Goal: Task Accomplishment & Management: Complete application form

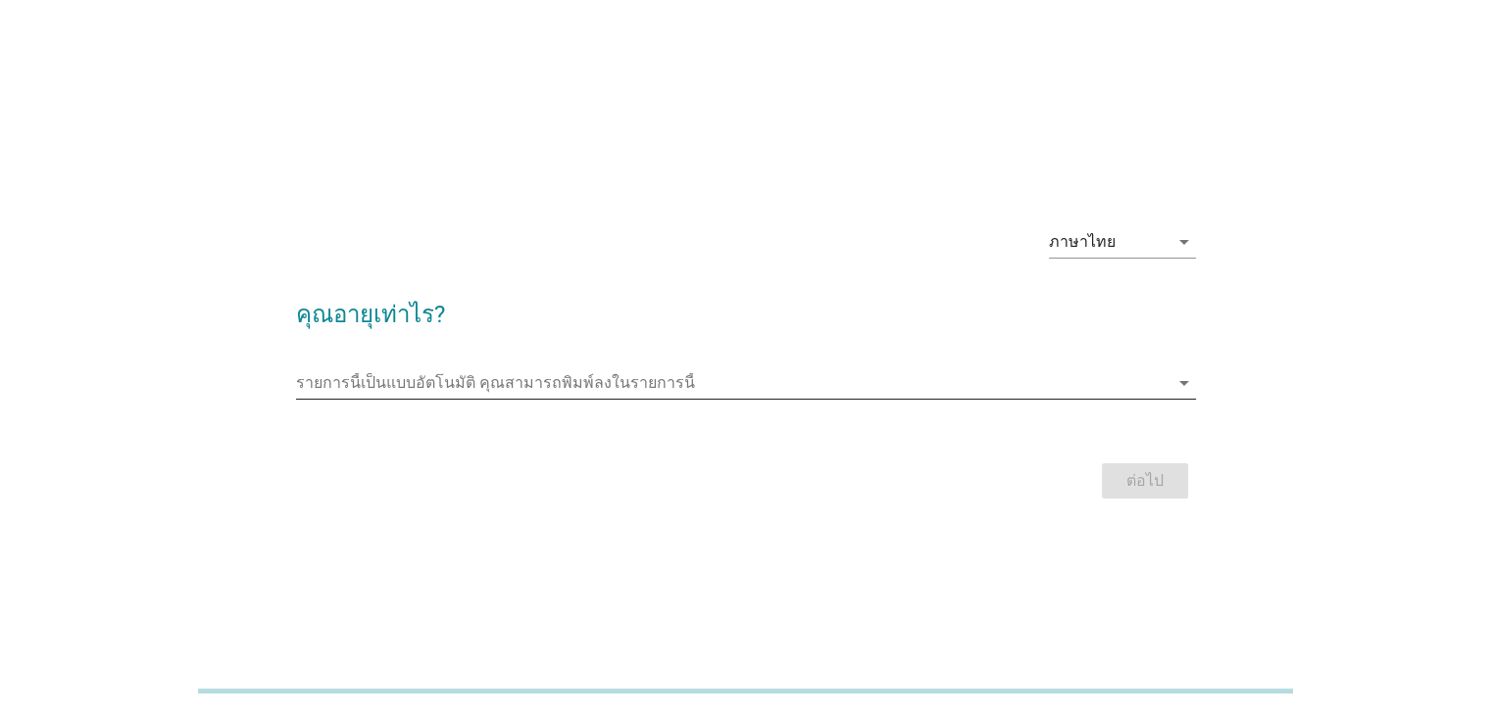
click at [373, 385] on input "รายการนี้เป็นแบบอัตโนมัติ คุณสามารถพิมพ์ลงในรายการนี้" at bounding box center [732, 383] width 872 height 31
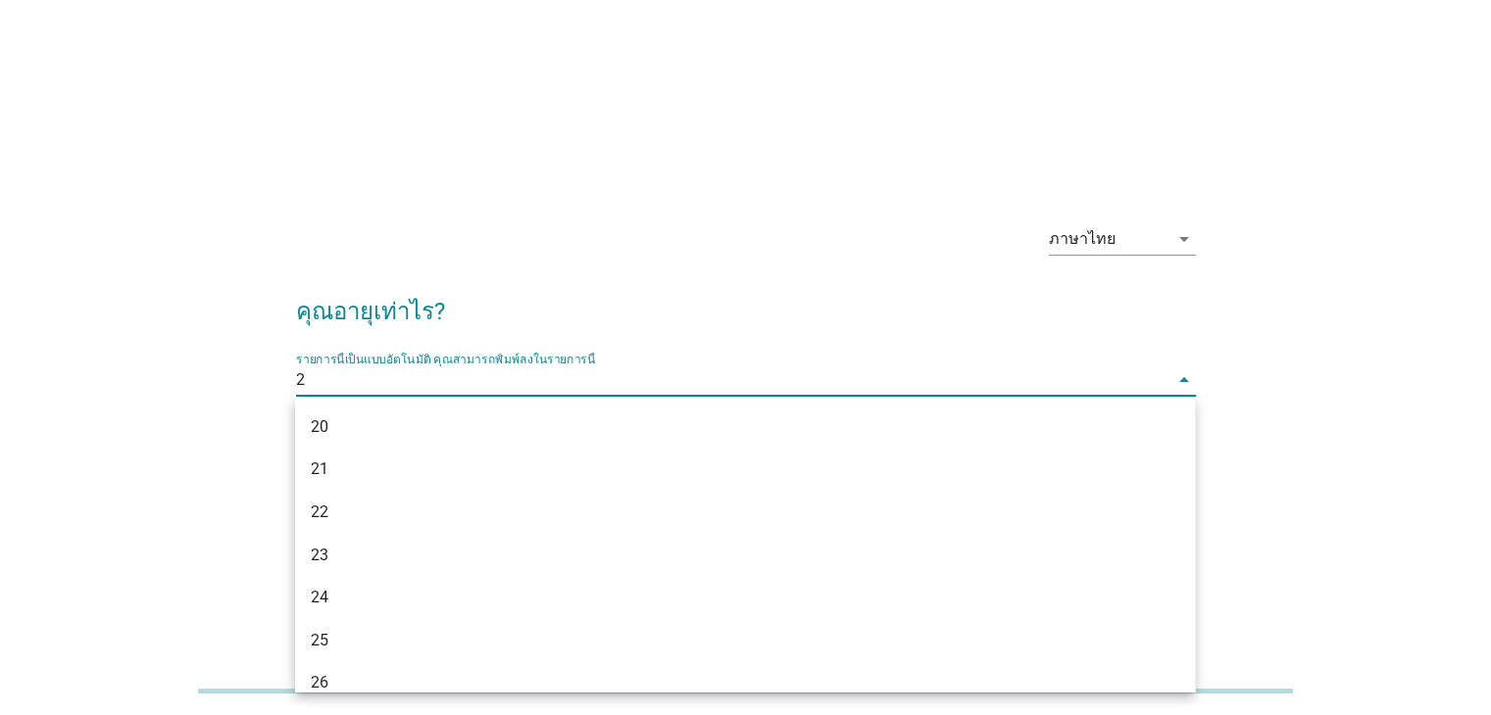
type input "23"
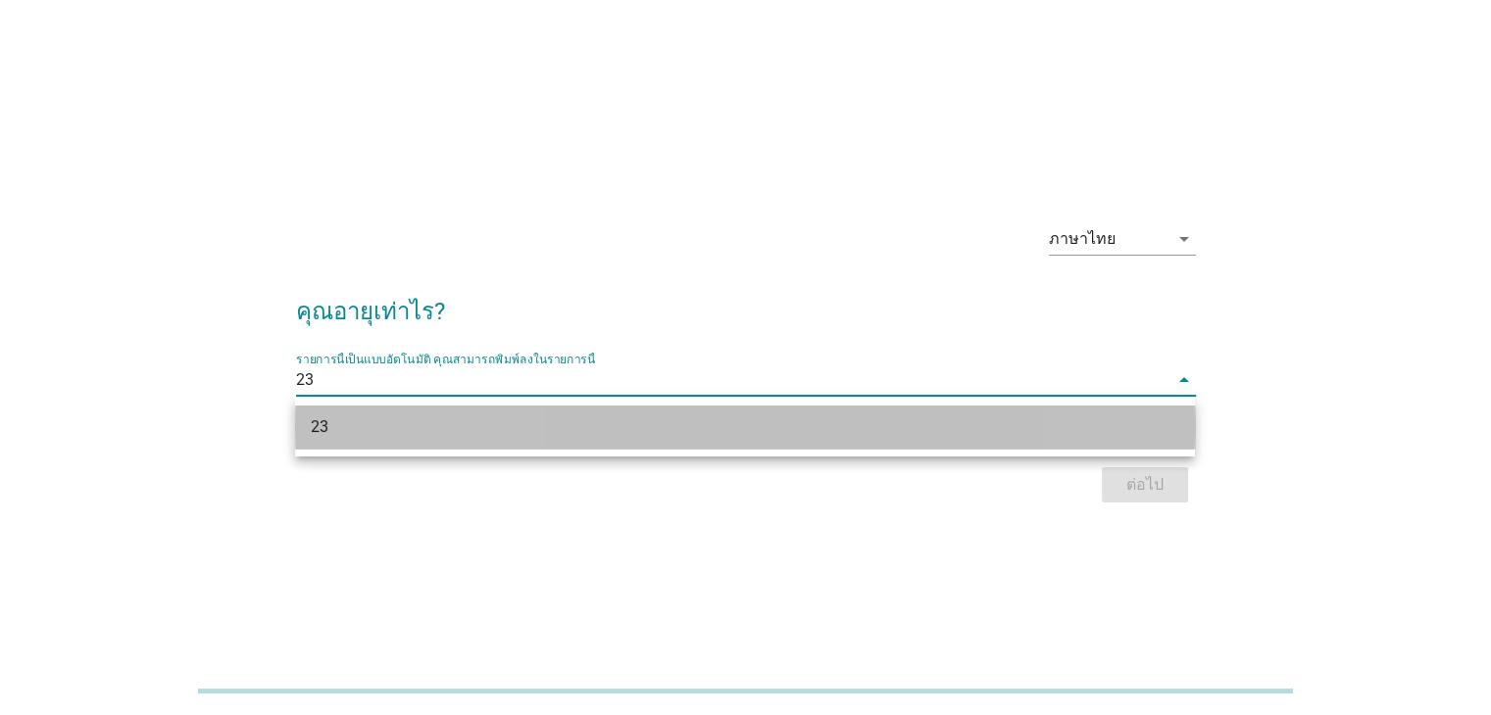
click at [821, 434] on div "23" at bounding box center [709, 428] width 796 height 24
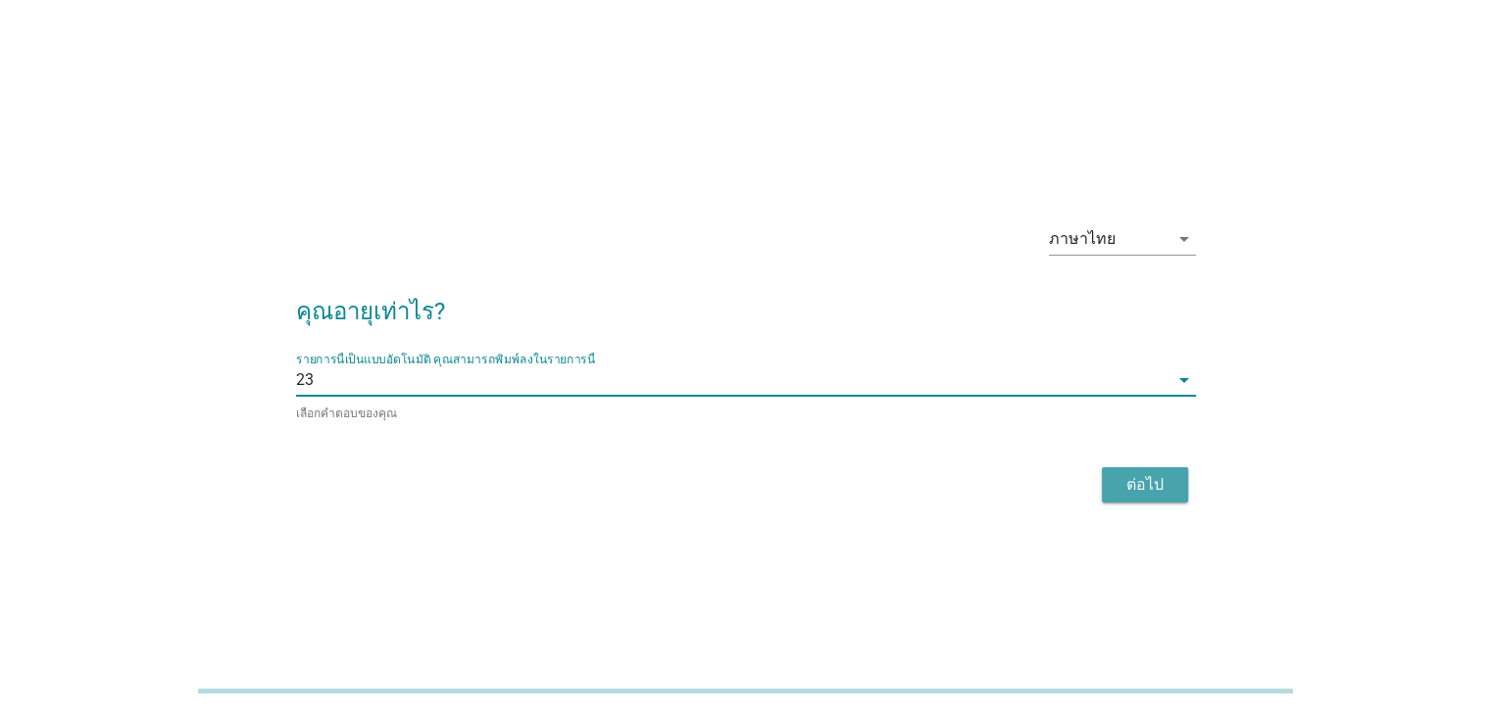
click at [1143, 482] on div "ต่อไป" at bounding box center [1144, 485] width 55 height 24
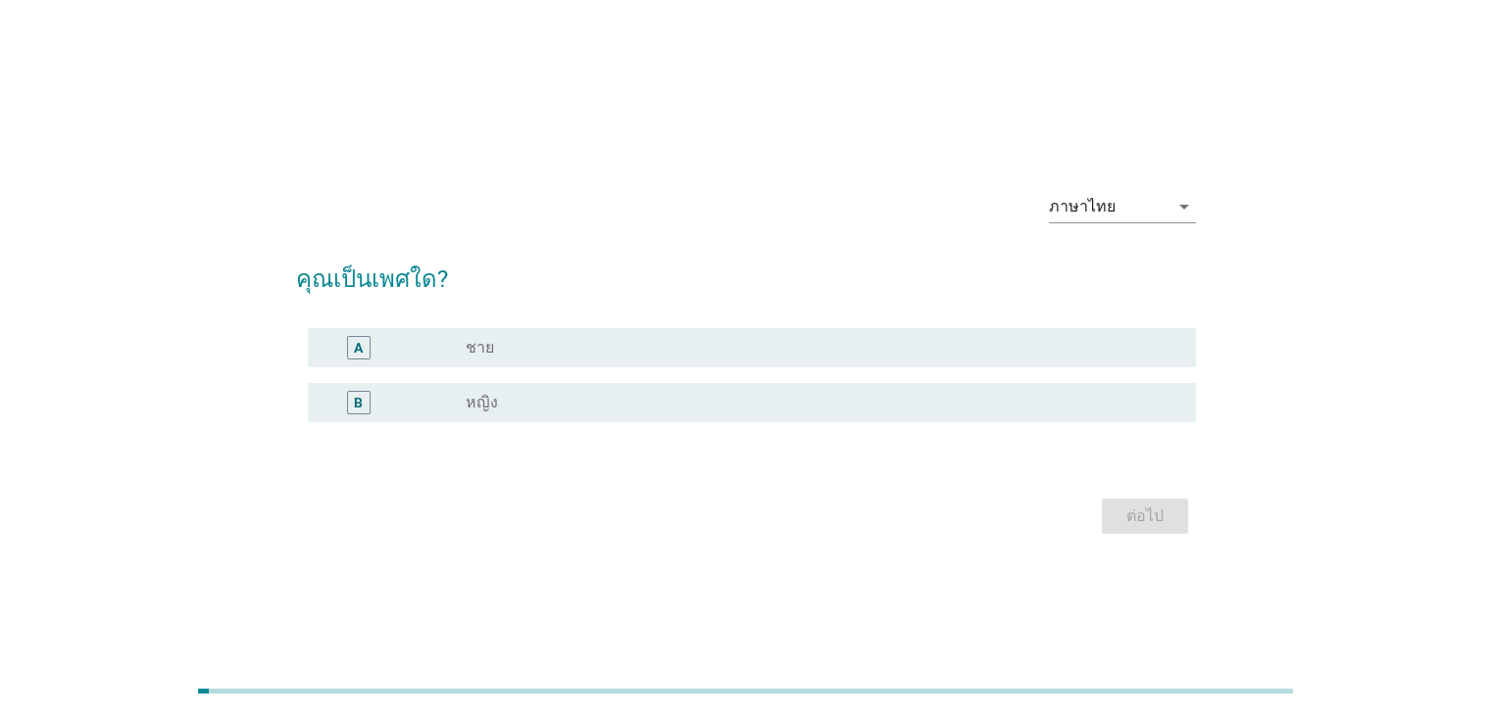
click at [465, 422] on div "B radio_button_unchecked หญิง" at bounding box center [746, 402] width 900 height 55
click at [482, 401] on label "หญิง" at bounding box center [482, 403] width 32 height 20
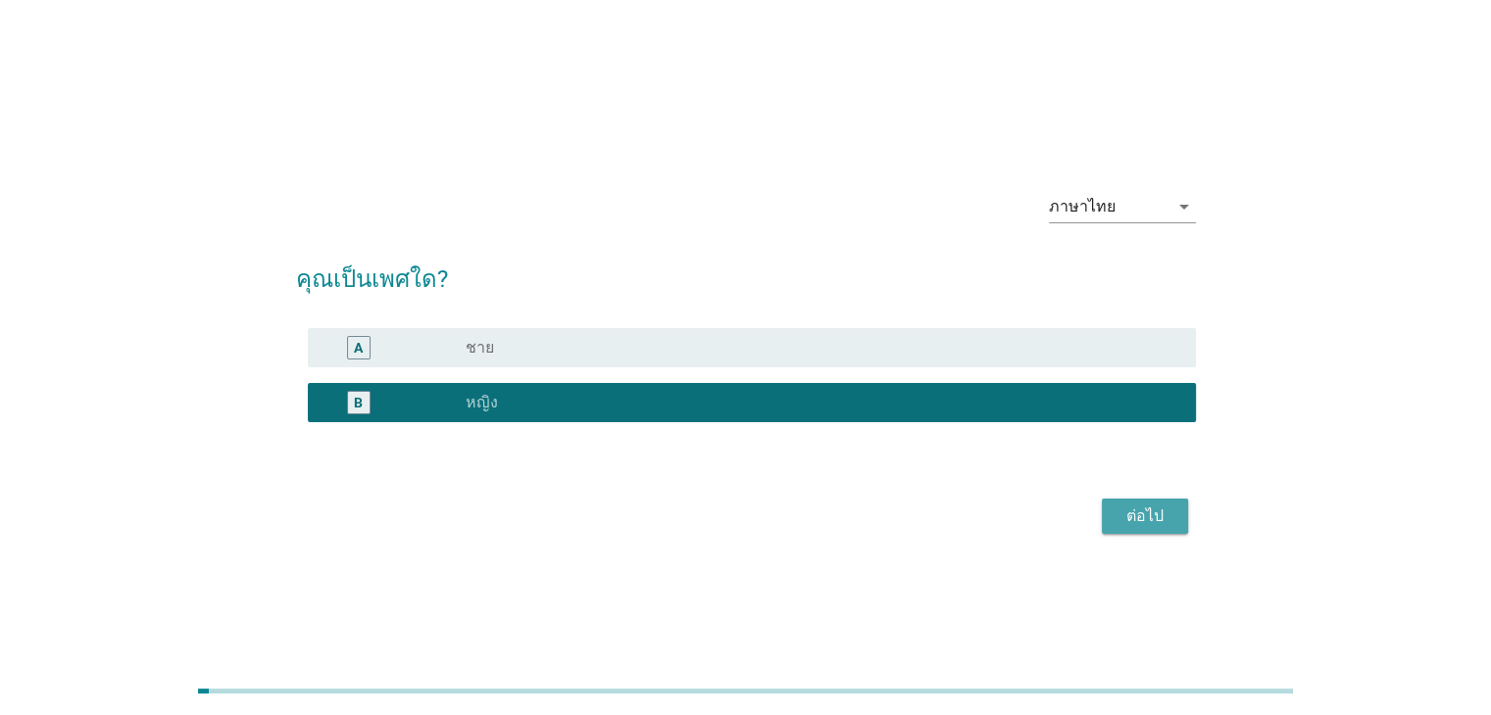
click at [1162, 521] on div "ต่อไป" at bounding box center [1144, 517] width 55 height 24
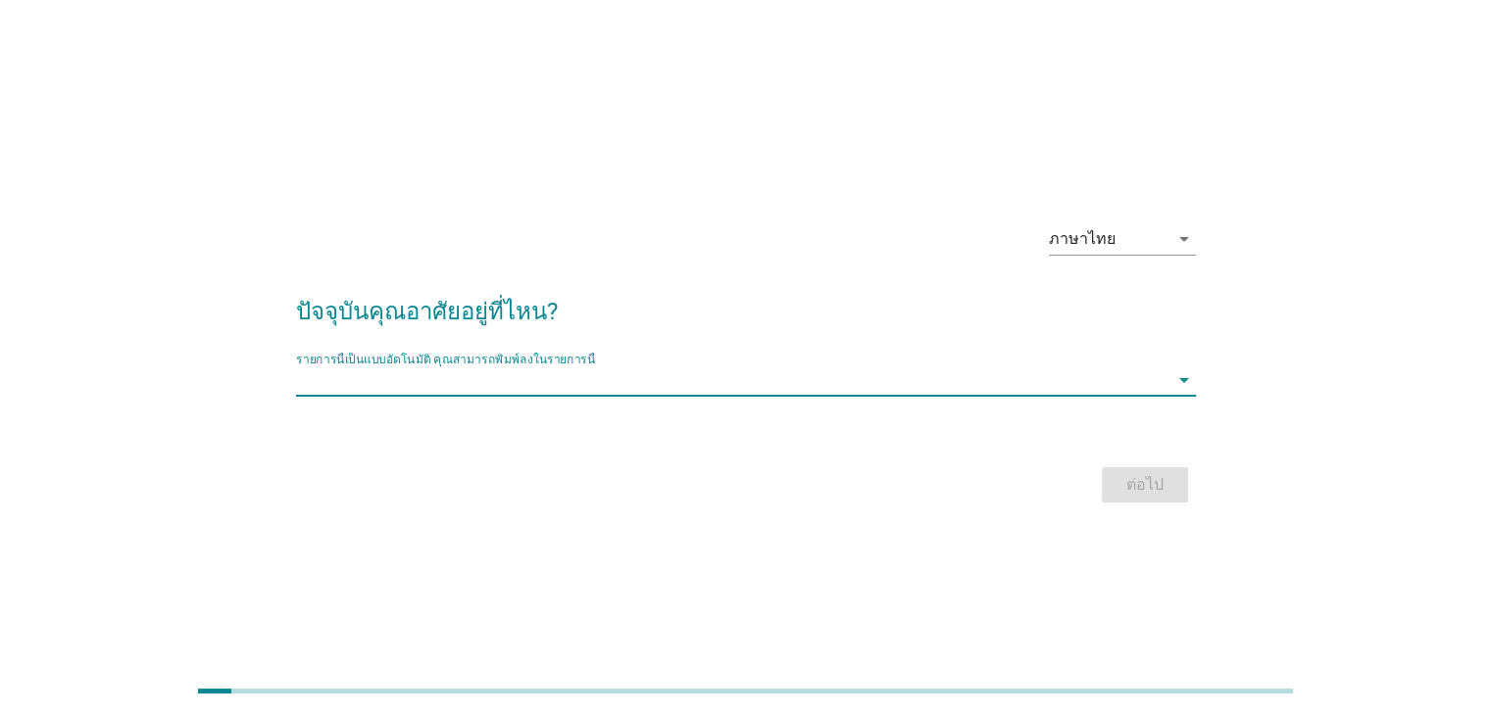
click at [355, 375] on input "รายการนี้เป็นแบบอัตโนมัติ คุณสามารถพิมพ์ลงในรายการนี้" at bounding box center [732, 380] width 872 height 31
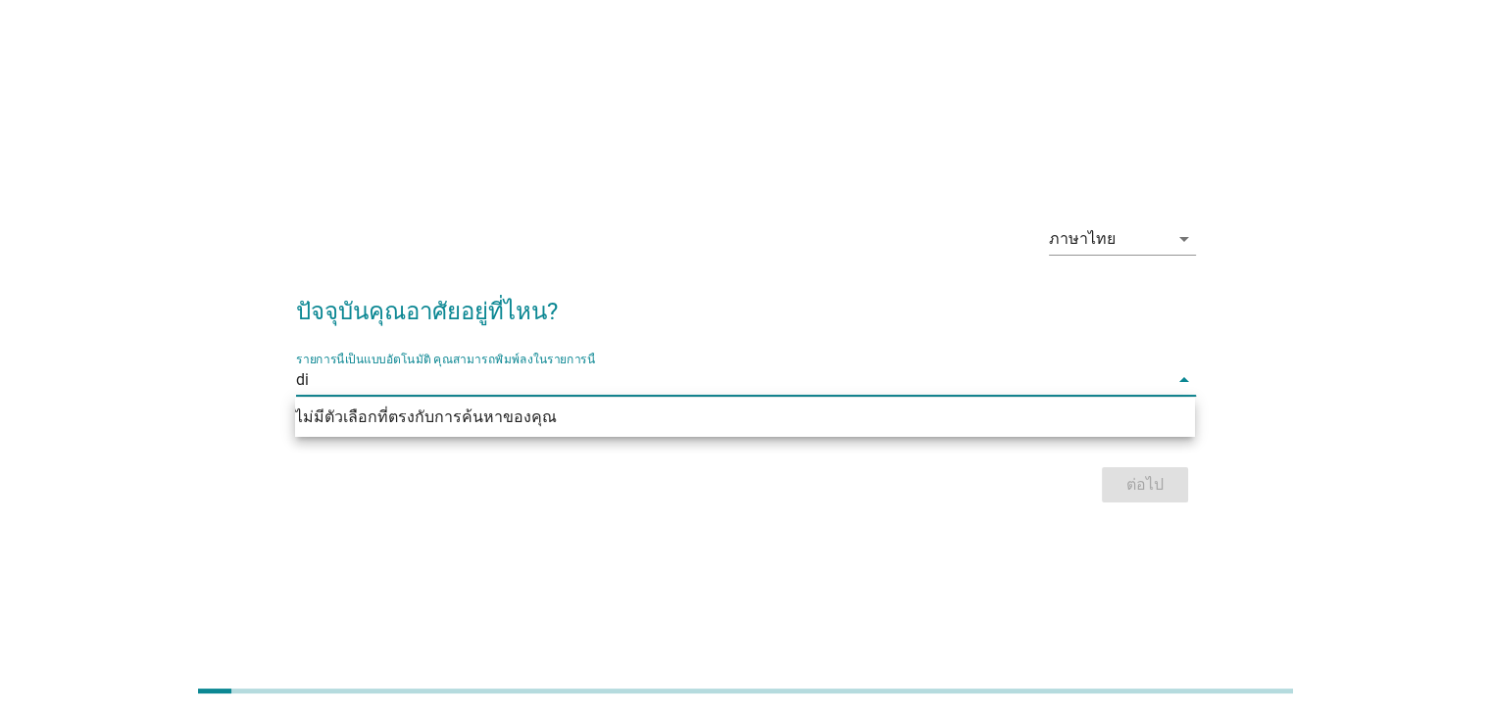
type input "d"
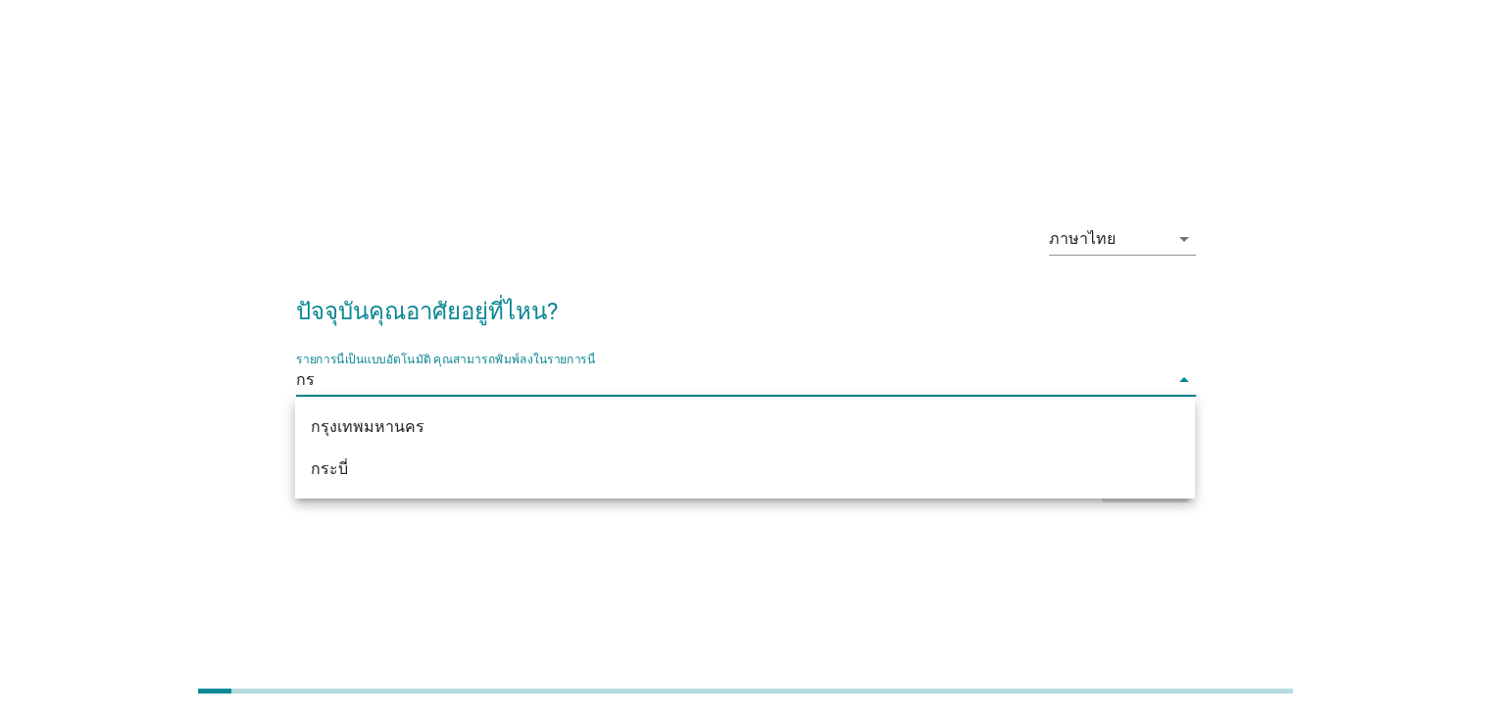
type input "กรุ"
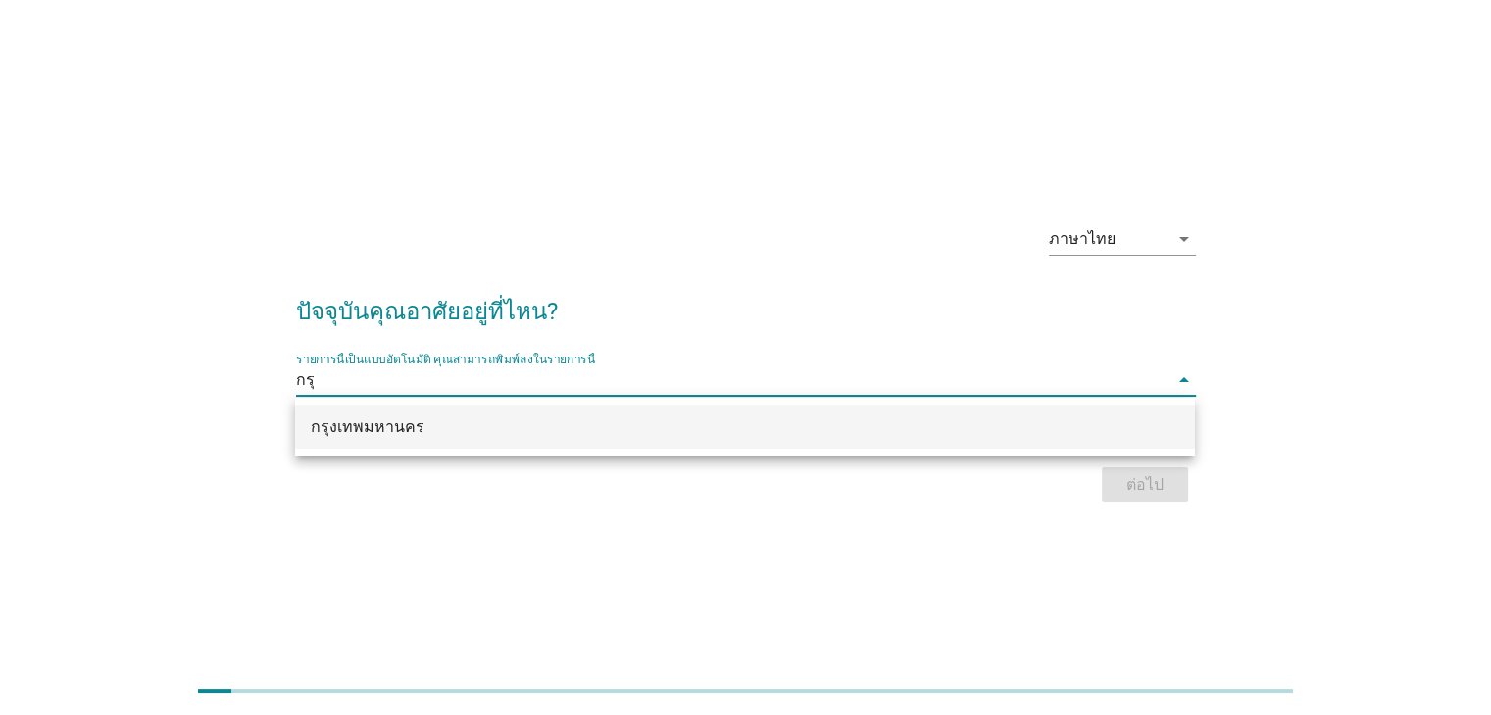
click at [569, 433] on div "กรุงเทพมหานคร" at bounding box center [709, 428] width 796 height 24
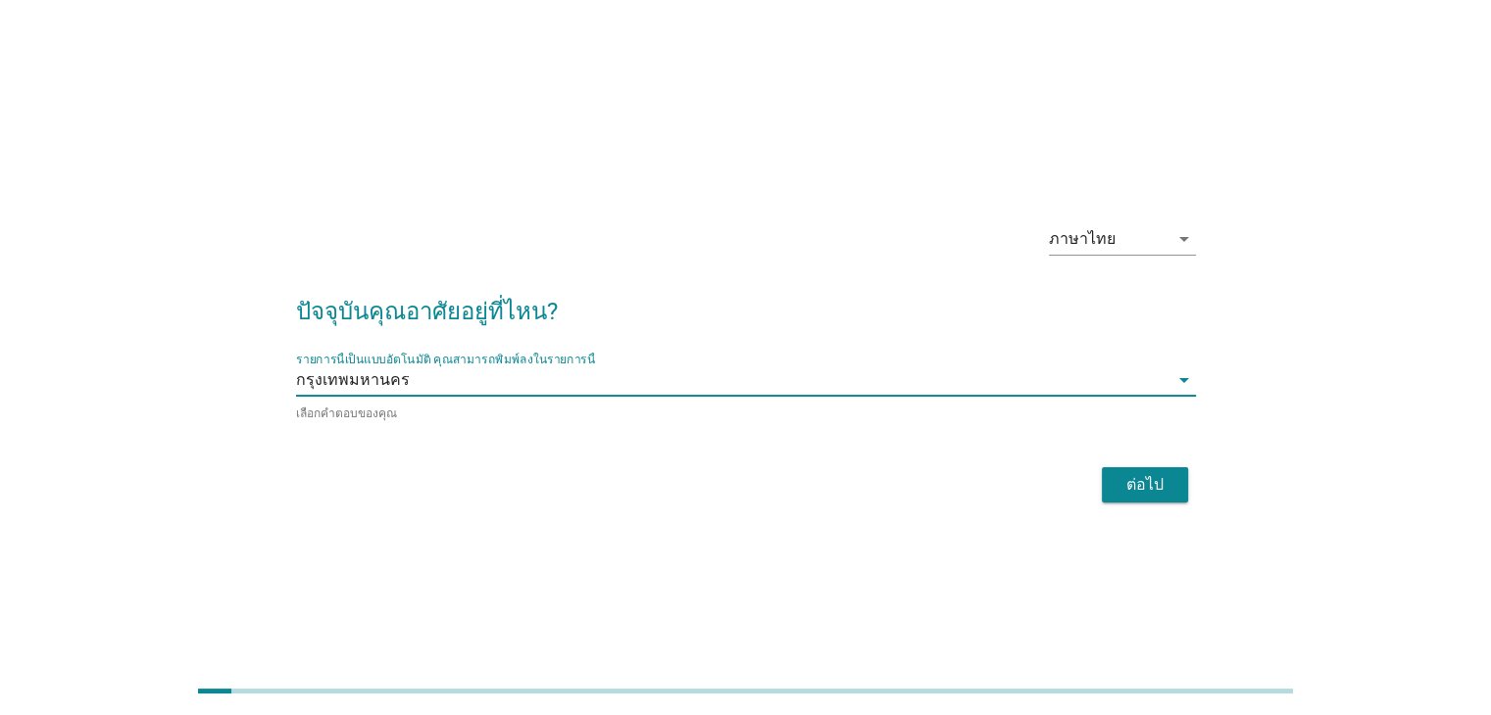
click at [1150, 485] on div "ต่อไป" at bounding box center [1144, 485] width 55 height 24
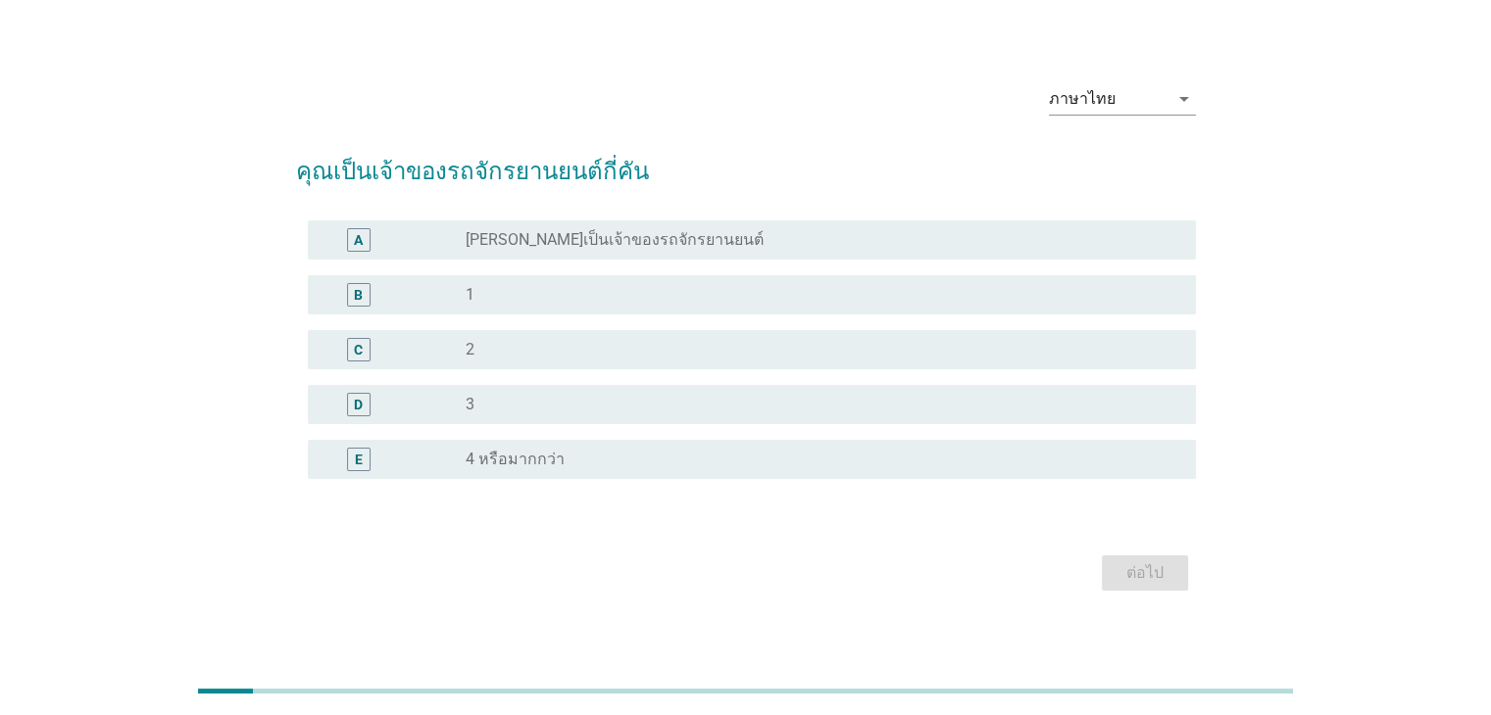
scroll to position [47, 0]
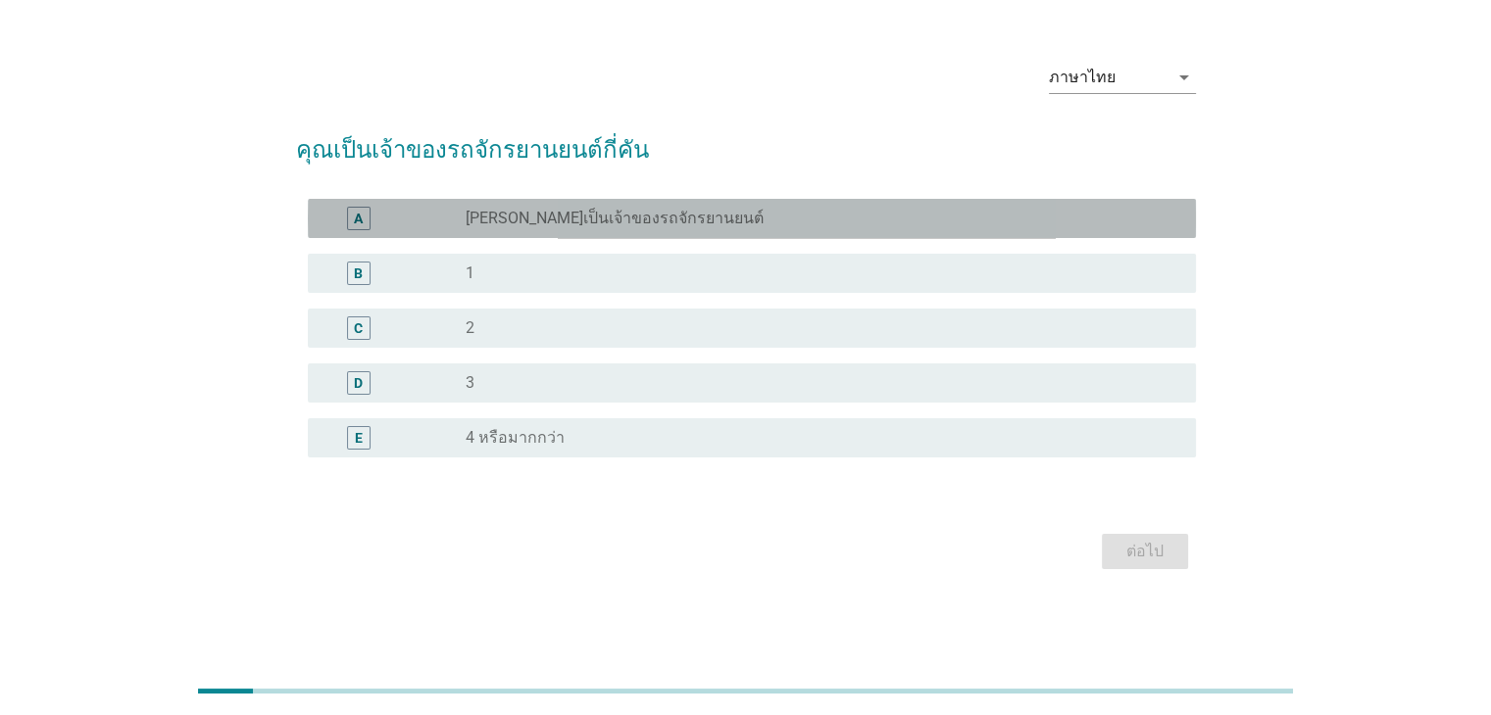
click at [353, 216] on div "A" at bounding box center [359, 219] width 24 height 24
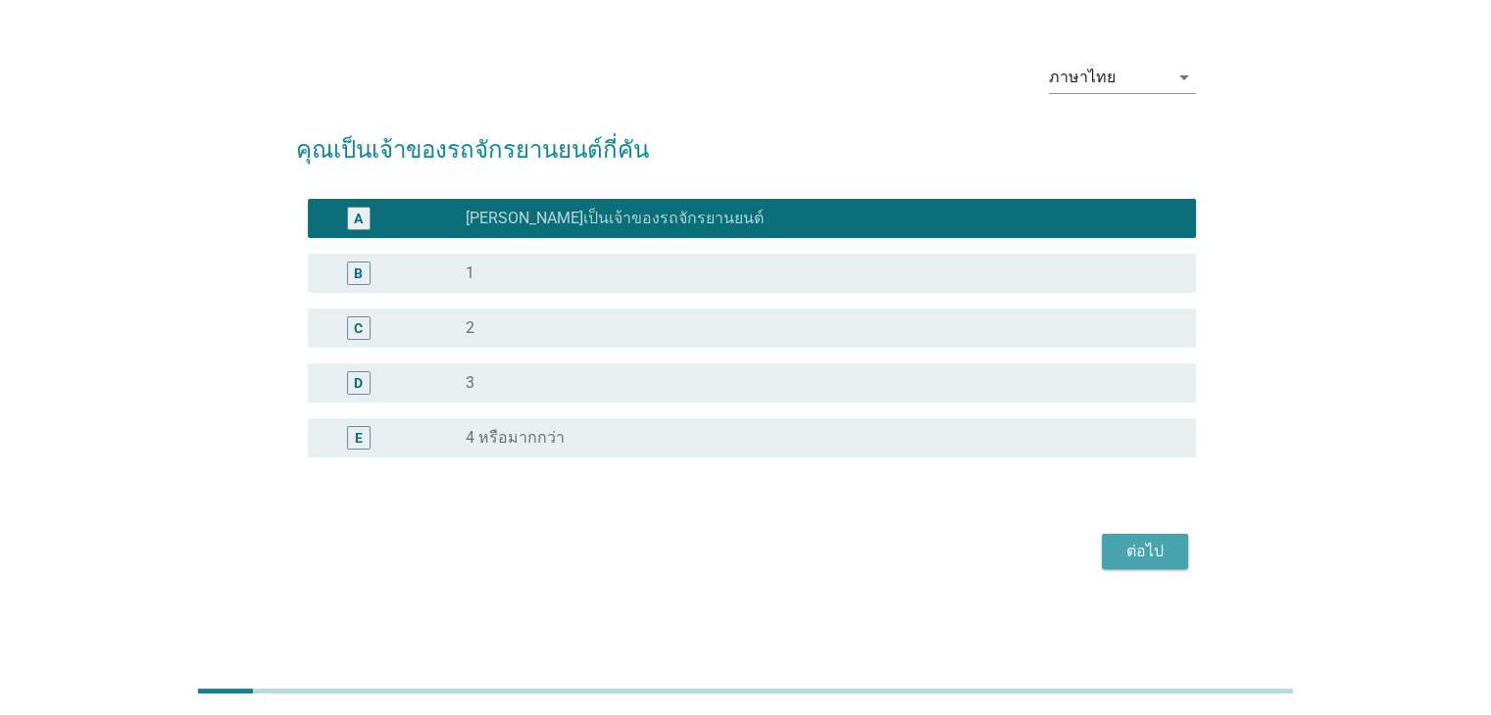
click at [1143, 545] on div "ต่อไป" at bounding box center [1144, 552] width 55 height 24
